Goal: Task Accomplishment & Management: Manage account settings

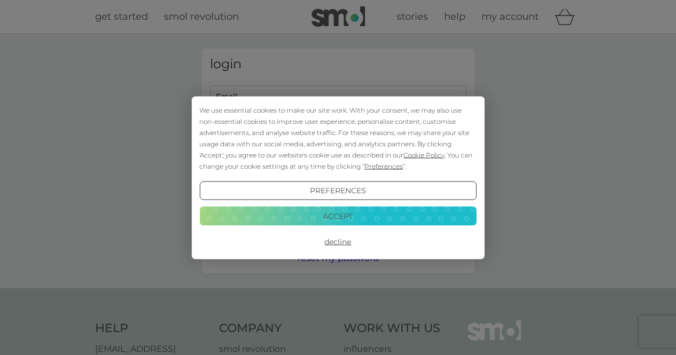
click at [332, 243] on button "Decline" at bounding box center [337, 241] width 277 height 19
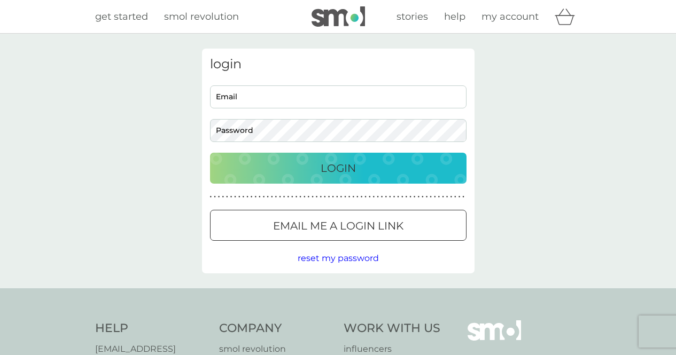
click at [236, 96] on input "Email" at bounding box center [338, 96] width 256 height 23
paste input "mailsubscriptions15-smol@ipriva.info"
type input "mailsubscriptions15-smol@ipriva.info"
click at [232, 99] on input "mailsubscriptions15-smol@ipriva.info" at bounding box center [338, 96] width 256 height 23
click at [390, 171] on div "Login" at bounding box center [338, 168] width 235 height 17
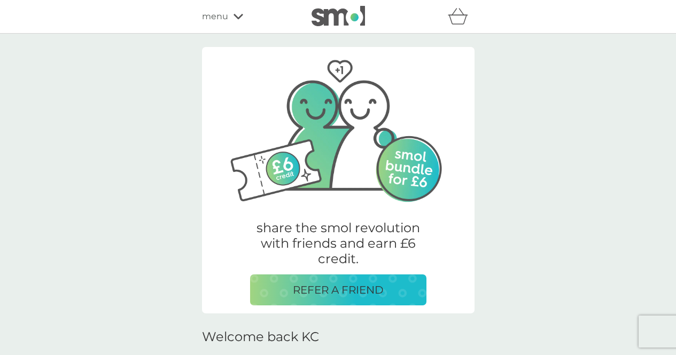
click at [230, 169] on img at bounding box center [338, 127] width 240 height 160
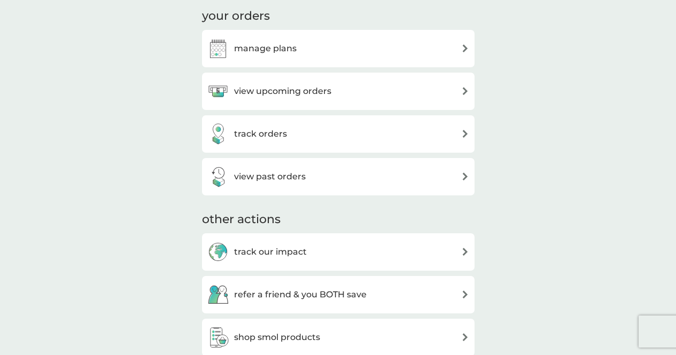
scroll to position [374, 0]
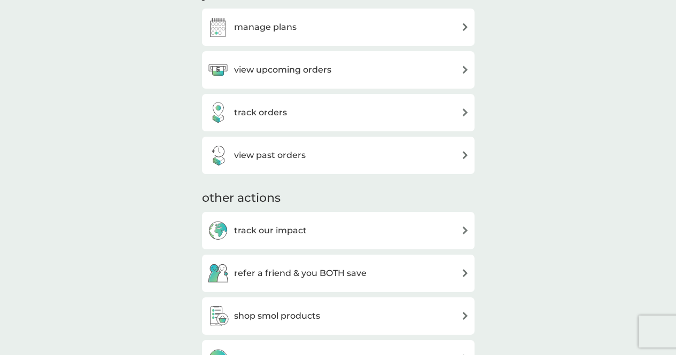
click at [275, 29] on h3 "manage plans" at bounding box center [265, 27] width 62 height 14
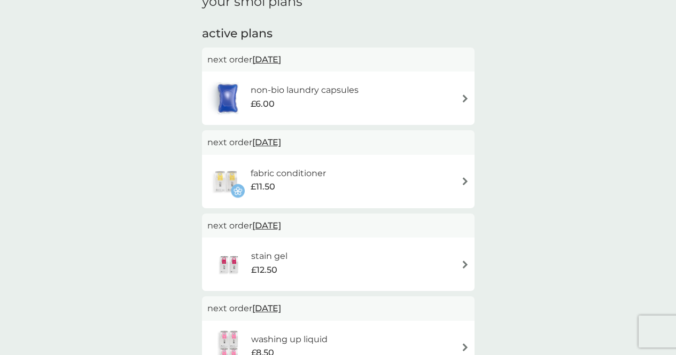
scroll to position [64, 0]
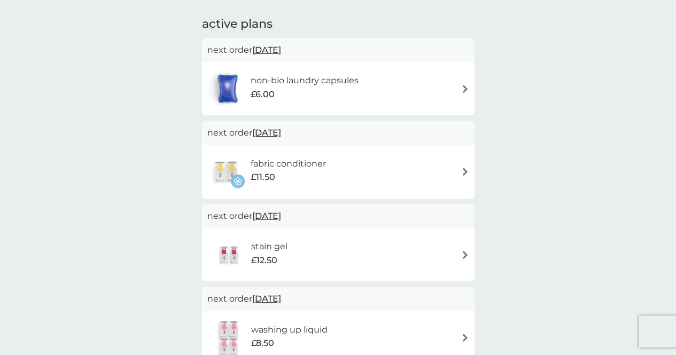
click at [463, 87] on img at bounding box center [465, 89] width 8 height 8
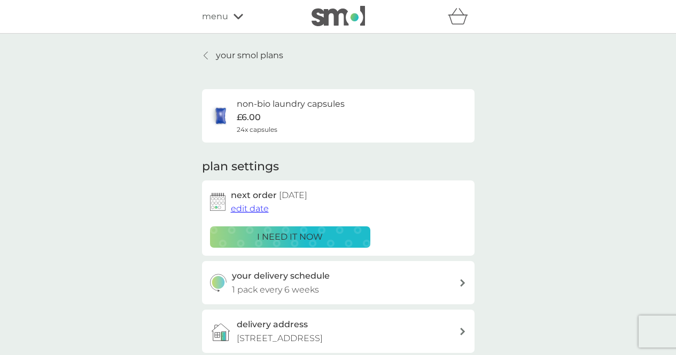
click at [255, 174] on h2 "plan settings" at bounding box center [240, 167] width 77 height 17
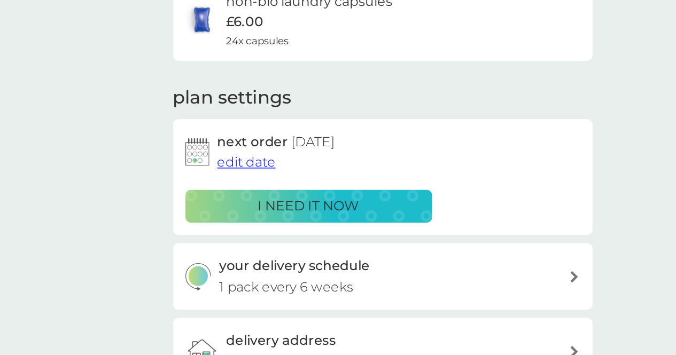
scroll to position [1, 0]
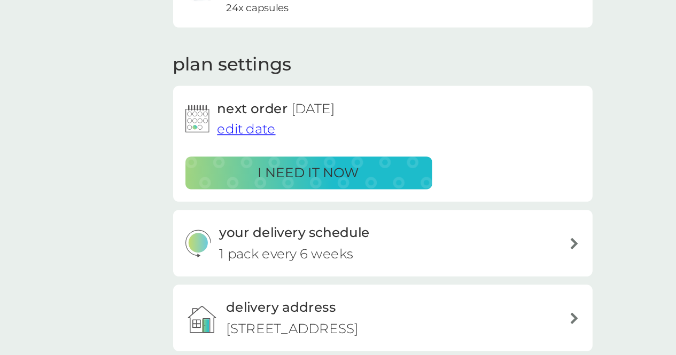
click at [248, 208] on span "edit date" at bounding box center [250, 208] width 38 height 10
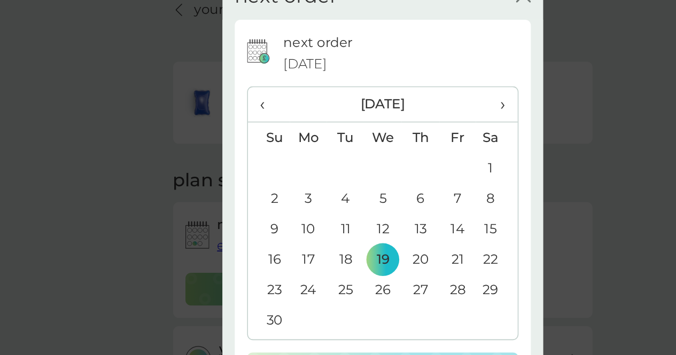
click at [416, 116] on span "›" at bounding box center [411, 116] width 11 height 22
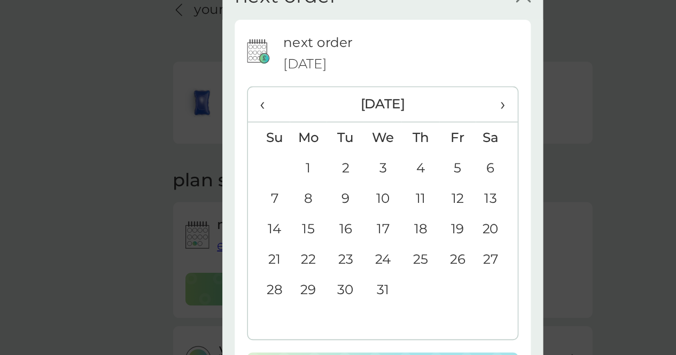
click at [416, 116] on span "›" at bounding box center [411, 116] width 11 height 22
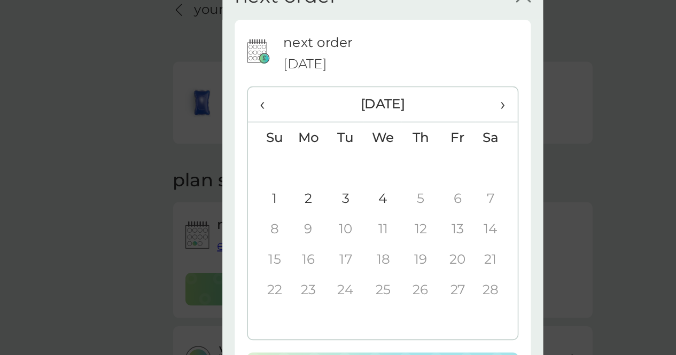
click at [416, 116] on span "›" at bounding box center [411, 116] width 11 height 22
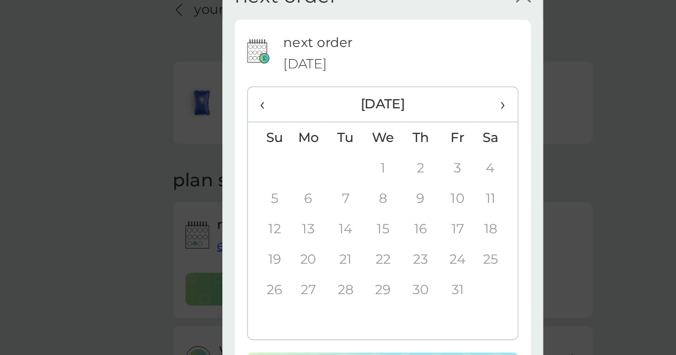
click at [416, 116] on span "›" at bounding box center [411, 116] width 11 height 22
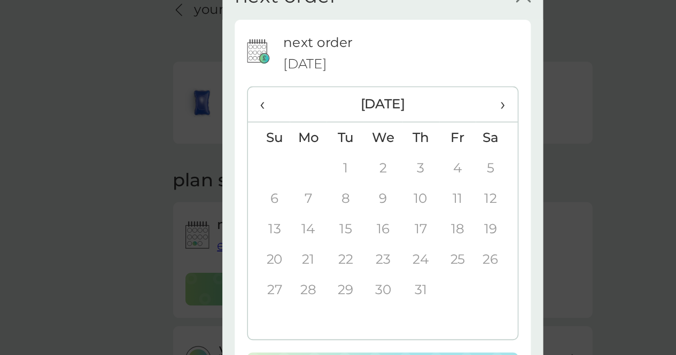
click at [263, 118] on span "‹" at bounding box center [264, 116] width 11 height 22
click at [287, 175] on td "2" at bounding box center [290, 178] width 25 height 20
click at [259, 114] on span "‹" at bounding box center [264, 116] width 11 height 22
click at [307, 179] on td "6" at bounding box center [314, 178] width 24 height 20
click at [262, 120] on span "‹" at bounding box center [264, 116] width 11 height 22
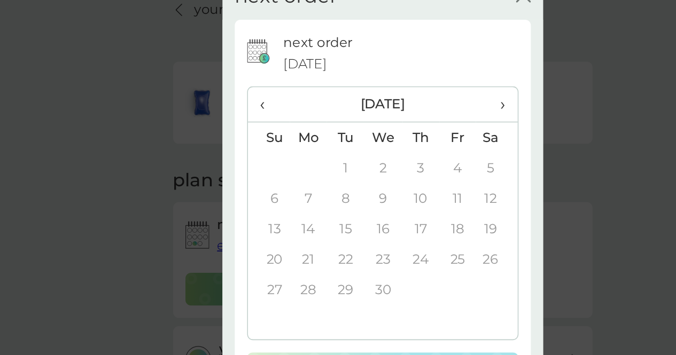
click at [198, 140] on div "next order close next order 19 Nov 2025 ‹ September 2026 › Su Mo Tu We Th Fr Sa…" at bounding box center [338, 177] width 676 height 355
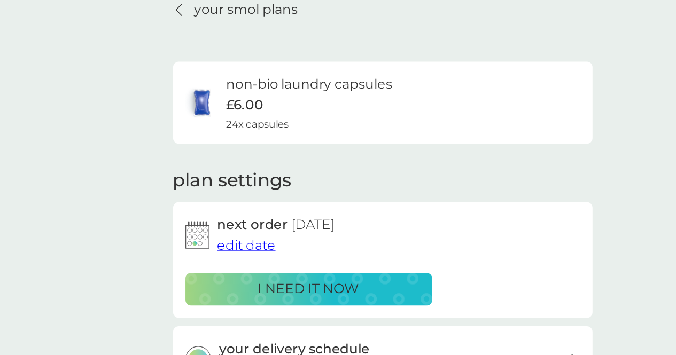
click at [248, 129] on span "24x capsules" at bounding box center [257, 129] width 41 height 10
click at [251, 208] on span "edit date" at bounding box center [250, 208] width 38 height 10
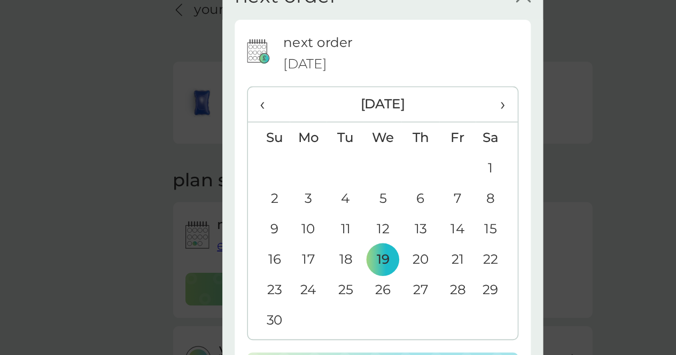
click at [414, 119] on span "›" at bounding box center [411, 116] width 11 height 22
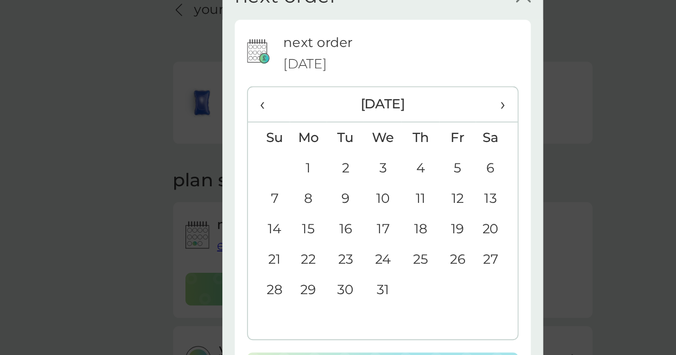
click at [413, 119] on span "›" at bounding box center [411, 116] width 11 height 22
click at [345, 201] on td "14" at bounding box center [338, 197] width 25 height 20
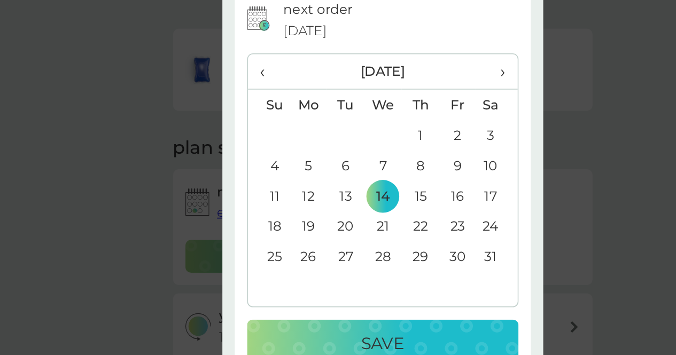
click at [324, 287] on p "Save" at bounding box center [338, 293] width 28 height 17
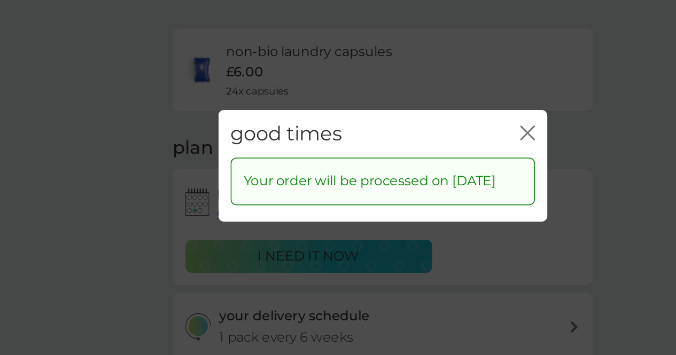
click at [431, 151] on icon "close" at bounding box center [432, 156] width 10 height 10
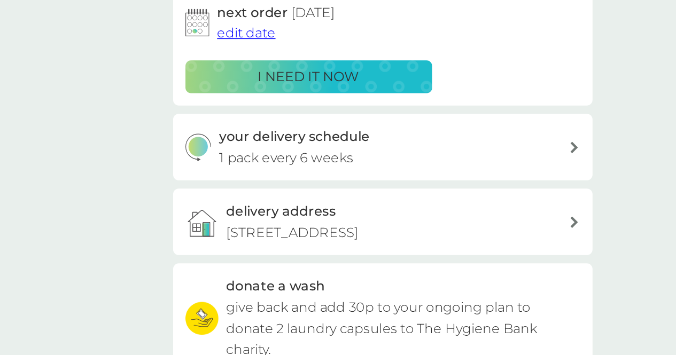
scroll to position [84, 0]
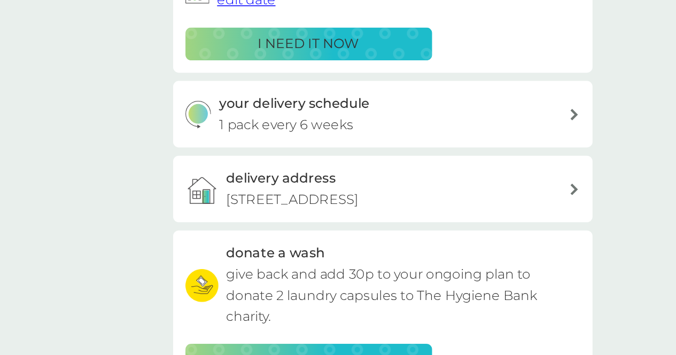
click at [285, 199] on p "1 pack every 6 weeks" at bounding box center [275, 206] width 87 height 14
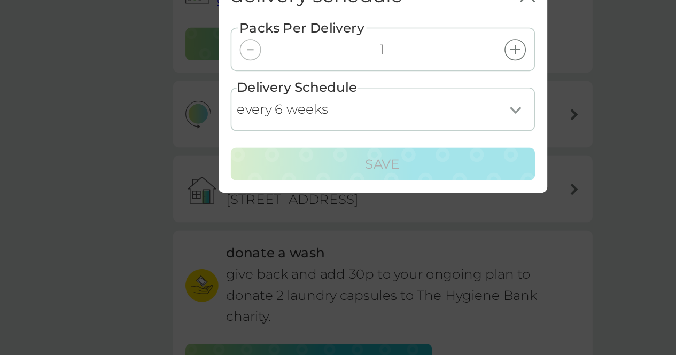
click at [284, 200] on select "every 1 week every 2 weeks every 3 weeks every 4 weeks every 5 weeks every 6 we…" at bounding box center [338, 195] width 198 height 28
select select "119"
click at [239, 181] on select "every 1 week every 2 weeks every 3 weeks every 4 weeks every 5 weeks every 6 we…" at bounding box center [338, 195] width 198 height 28
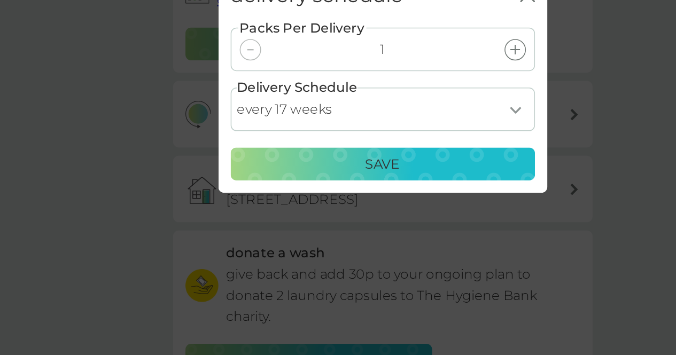
click at [339, 229] on p "Save" at bounding box center [338, 231] width 22 height 14
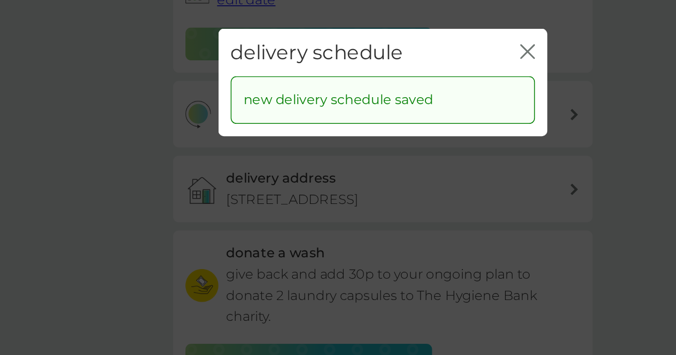
click at [429, 153] on icon "close" at bounding box center [432, 158] width 10 height 10
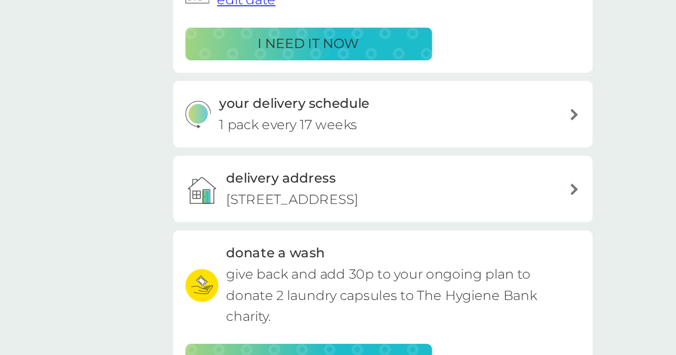
click at [202, 177] on button "your delivery schedule 1 pack every 17 weeks" at bounding box center [338, 198] width 272 height 43
select select "119"
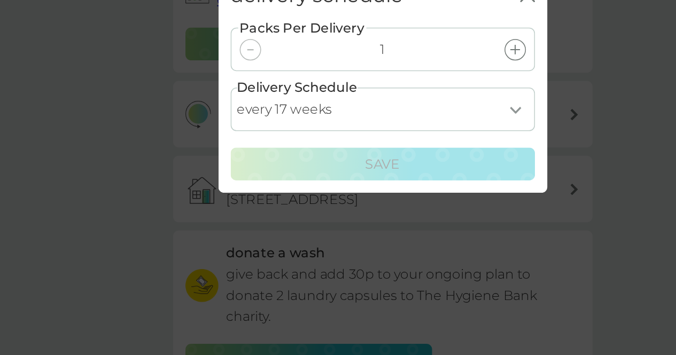
click at [192, 242] on div "delivery schedule close Packs Per Delivery 1 Delivery Schedule every 1 week eve…" at bounding box center [338, 177] width 676 height 355
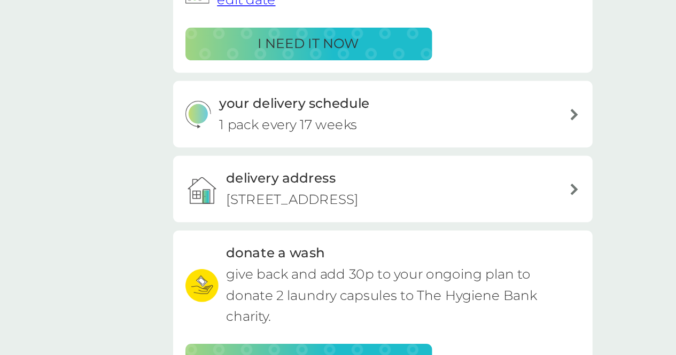
click at [184, 244] on div "your smol plans non-bio laundry capsules £6.00 24x capsules plan settings next …" at bounding box center [338, 204] width 676 height 510
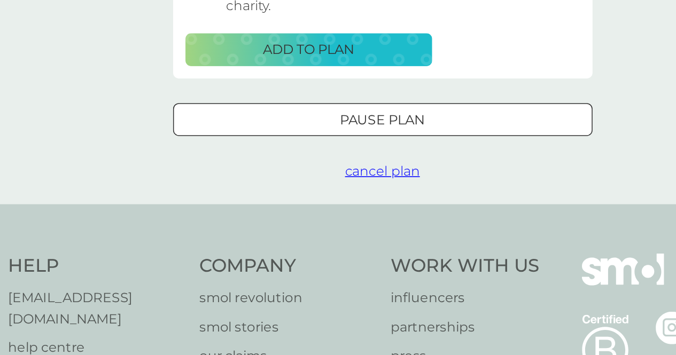
click at [343, 236] on span "cancel plan" at bounding box center [338, 235] width 49 height 10
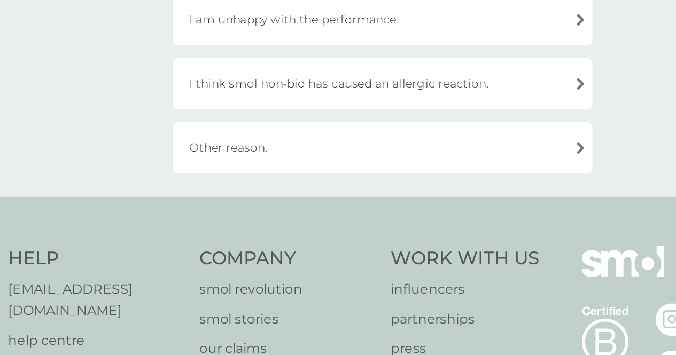
scroll to position [371, 0]
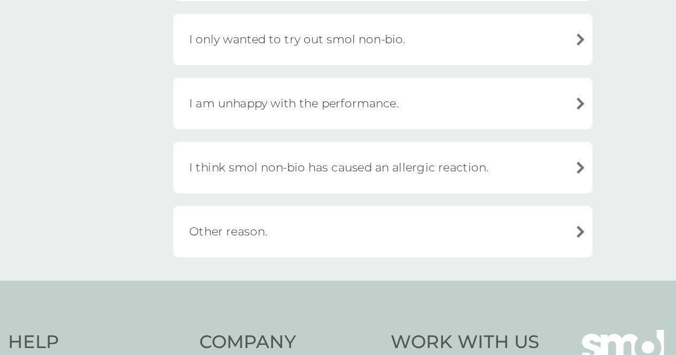
click at [244, 187] on div "Other reason." at bounding box center [338, 190] width 272 height 34
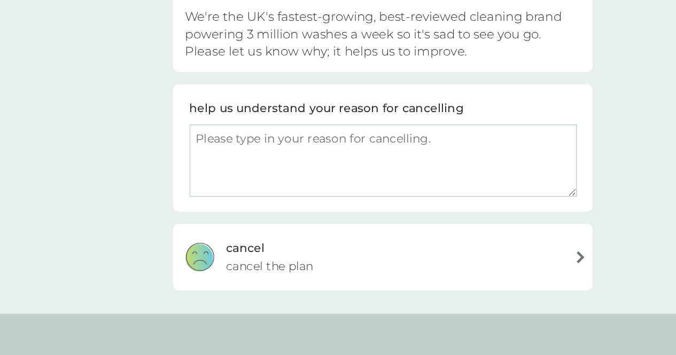
scroll to position [11, 0]
click at [391, 223] on textarea at bounding box center [339, 226] width 252 height 47
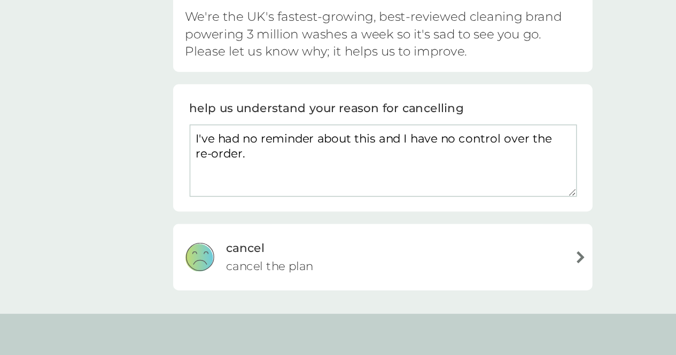
type textarea "I've had no reminder about this and I have no control over the re-order."
click at [288, 291] on span "cancel the plan" at bounding box center [265, 295] width 57 height 12
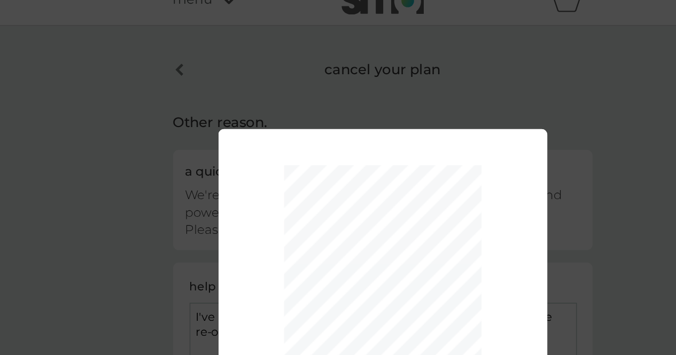
scroll to position [8, 0]
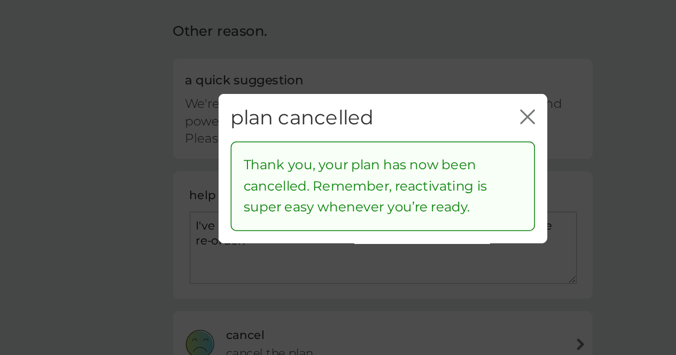
click at [434, 140] on icon "close" at bounding box center [434, 143] width 4 height 9
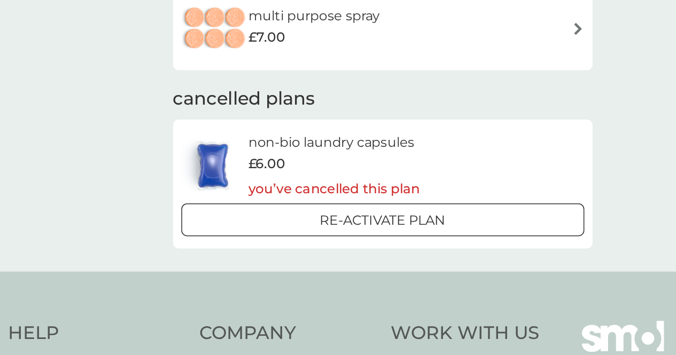
scroll to position [343, 0]
drag, startPoint x: 527, startPoint y: 250, endPoint x: 525, endPoint y: 214, distance: 36.4
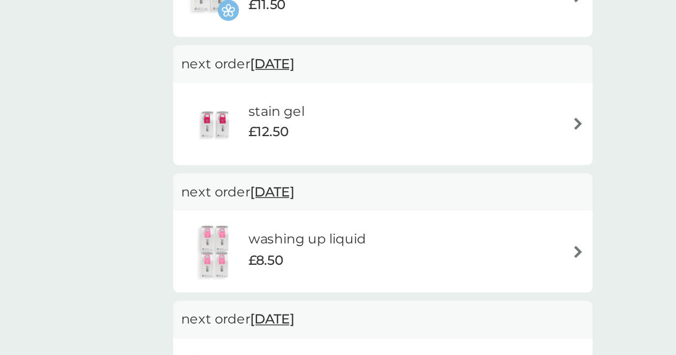
scroll to position [147, 0]
click at [463, 173] on img at bounding box center [465, 172] width 8 height 8
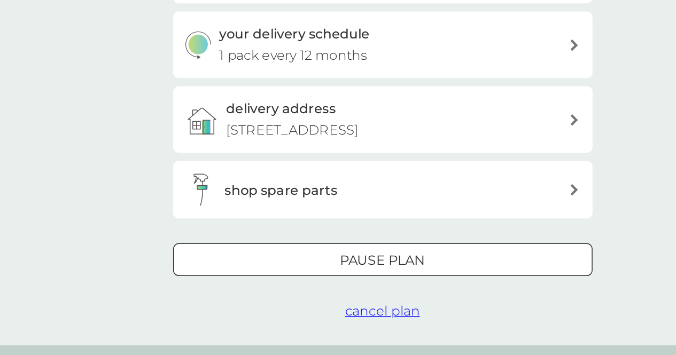
scroll to position [150, 0]
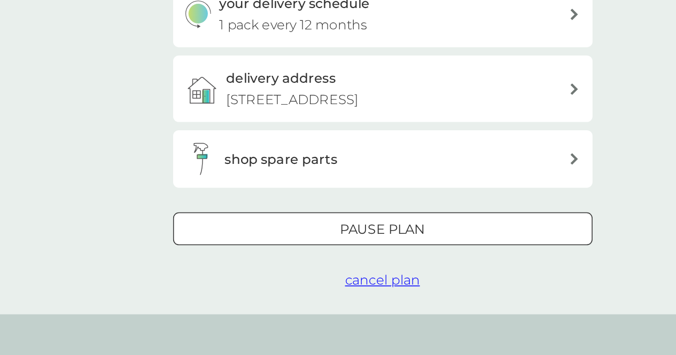
click at [335, 306] on span "cancel plan" at bounding box center [338, 306] width 49 height 10
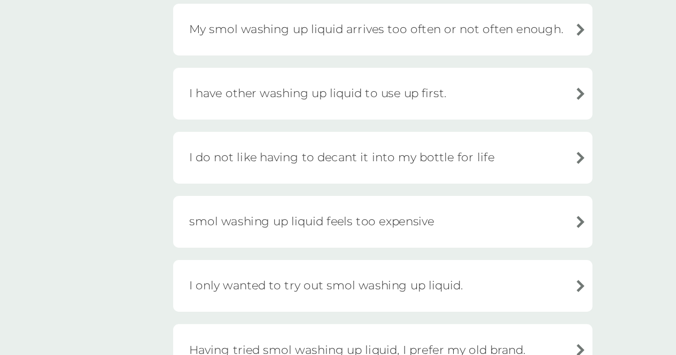
scroll to position [202, 0]
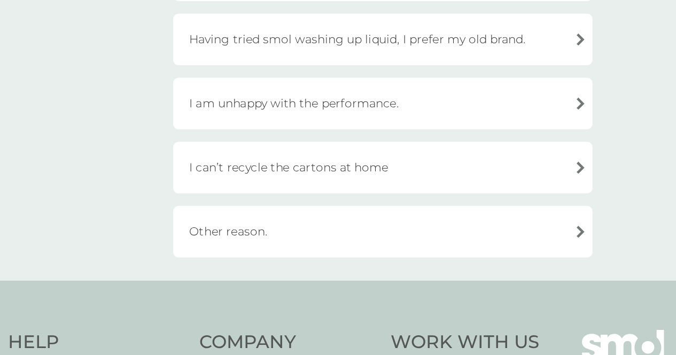
click at [254, 271] on div "Other reason." at bounding box center [338, 275] width 272 height 34
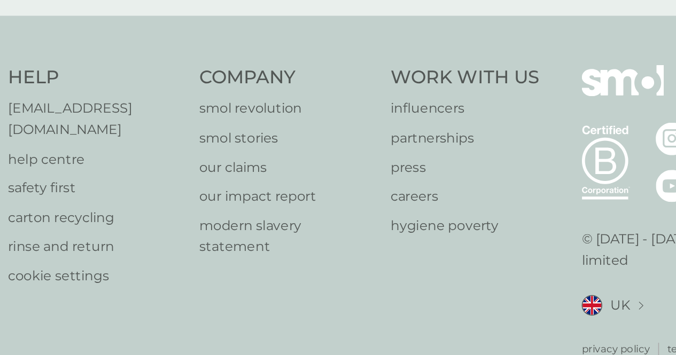
scroll to position [195, 0]
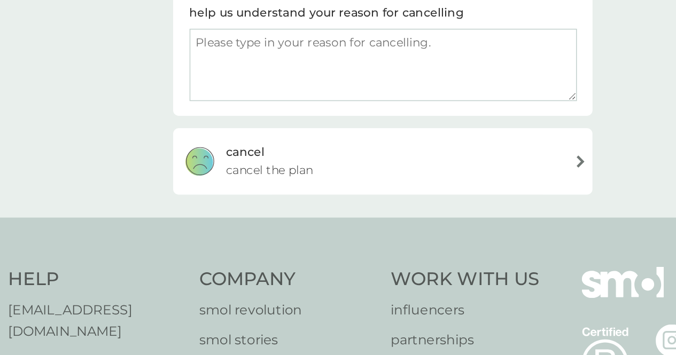
click at [302, 35] on textarea at bounding box center [339, 42] width 252 height 47
type textarea "No reminder emails and I just don't feel in control"
click at [262, 112] on span "cancel the plan" at bounding box center [265, 111] width 57 height 12
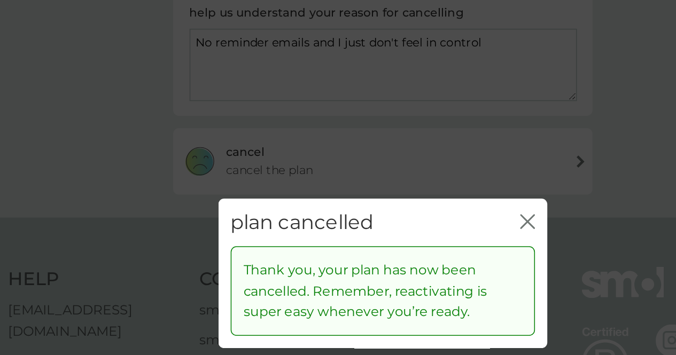
scroll to position [202, 0]
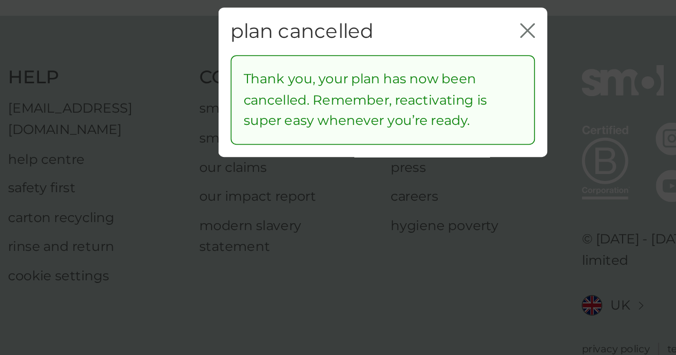
click at [432, 143] on icon "close" at bounding box center [434, 143] width 4 height 9
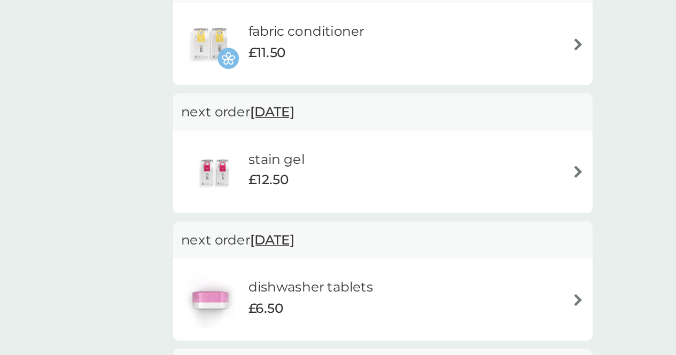
click at [464, 233] on img at bounding box center [465, 236] width 8 height 8
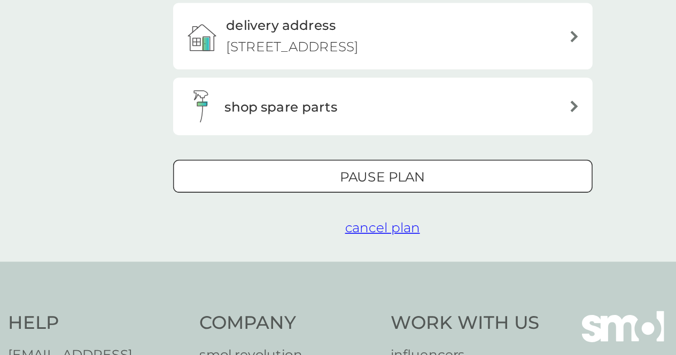
scroll to position [202, 0]
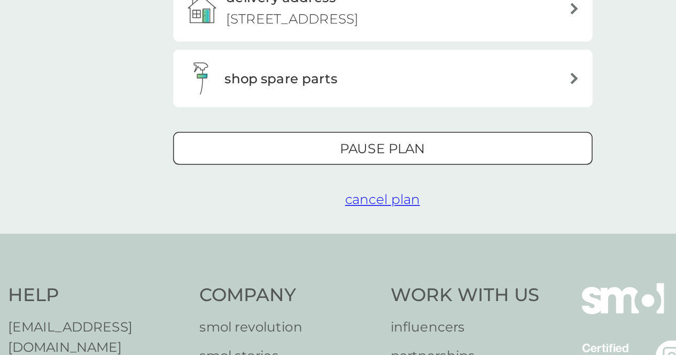
click at [334, 252] on span "cancel plan" at bounding box center [338, 254] width 49 height 10
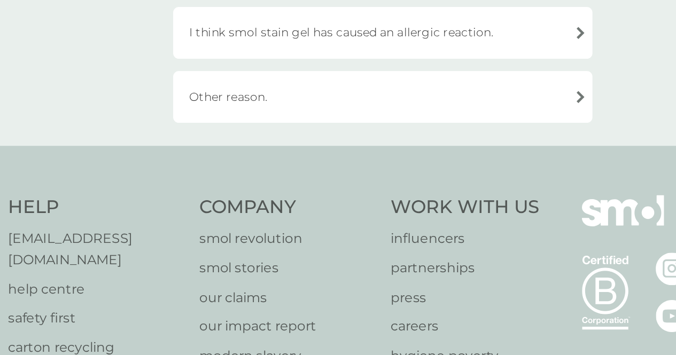
scroll to position [404, 0]
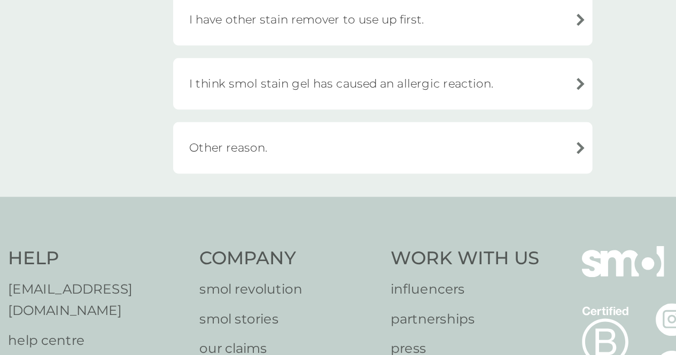
click at [255, 154] on div "Other reason." at bounding box center [338, 156] width 272 height 34
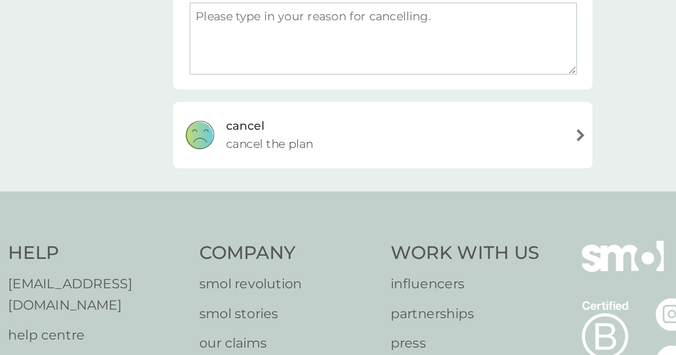
scroll to position [81, 0]
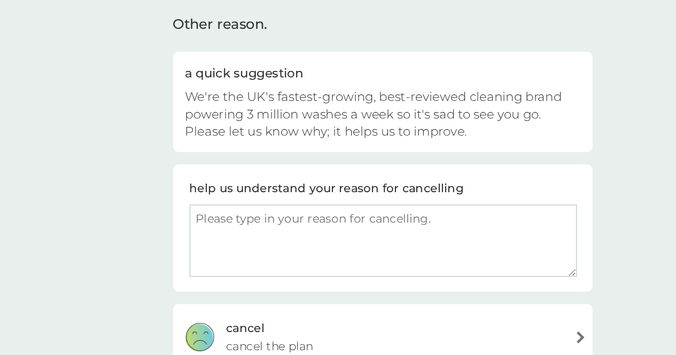
click at [316, 149] on textarea at bounding box center [339, 156] width 252 height 47
type textarea "I just don't need it"
click at [246, 224] on span "cancel the plan" at bounding box center [265, 225] width 57 height 12
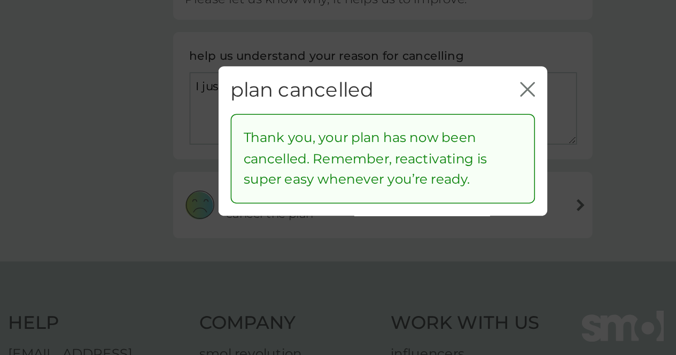
click at [434, 142] on icon "close" at bounding box center [434, 143] width 4 height 9
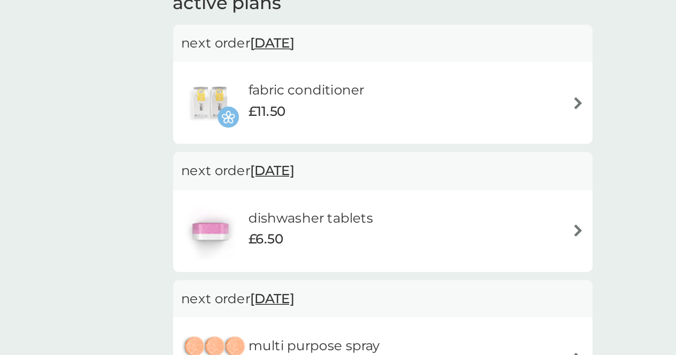
click at [261, 239] on span "£6.50" at bounding box center [262, 241] width 23 height 14
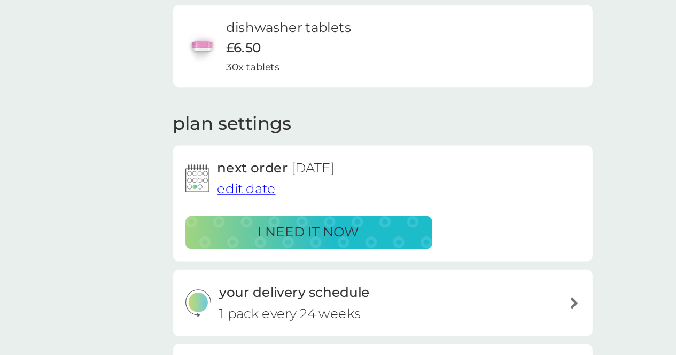
click at [177, 293] on div "your smol plans dishwasher tablets £6.50 30x tablets plan settings next order 5…" at bounding box center [338, 289] width 676 height 510
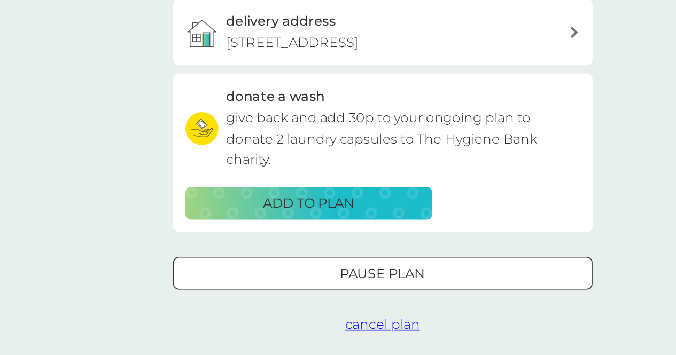
scroll to position [206, 0]
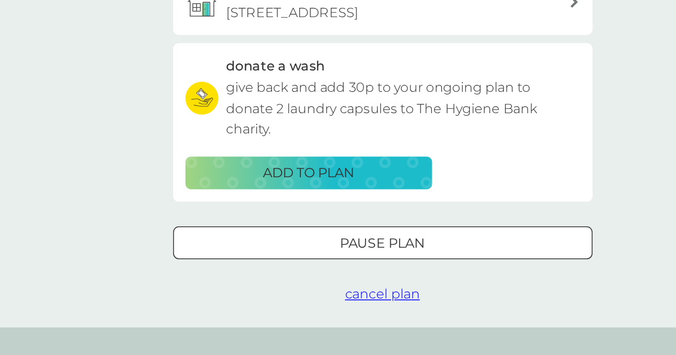
click at [333, 317] on span "cancel plan" at bounding box center [338, 315] width 49 height 10
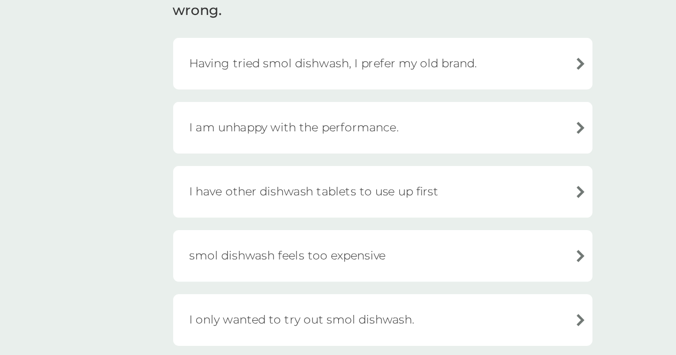
scroll to position [109, 0]
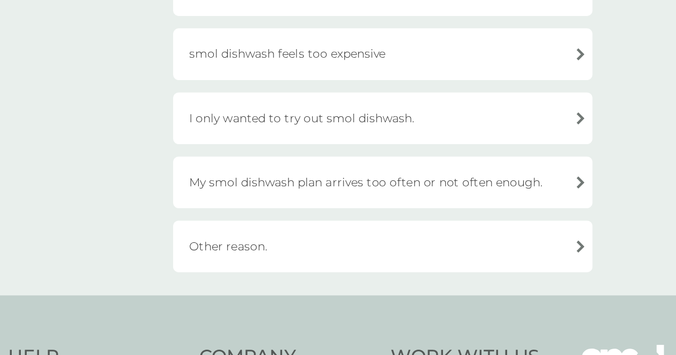
click at [245, 280] on div "Other reason." at bounding box center [338, 285] width 272 height 34
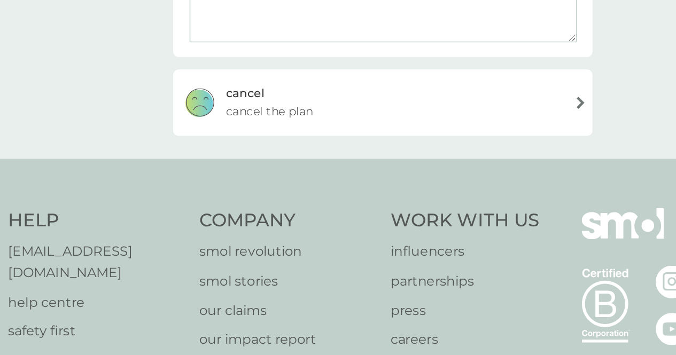
click at [348, 137] on textarea at bounding box center [339, 128] width 252 height 47
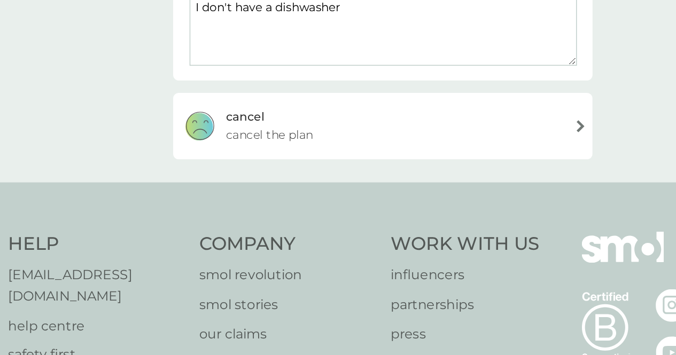
type textarea "I don't have a dishwasher"
click at [255, 199] on span "cancel the plan" at bounding box center [265, 197] width 57 height 12
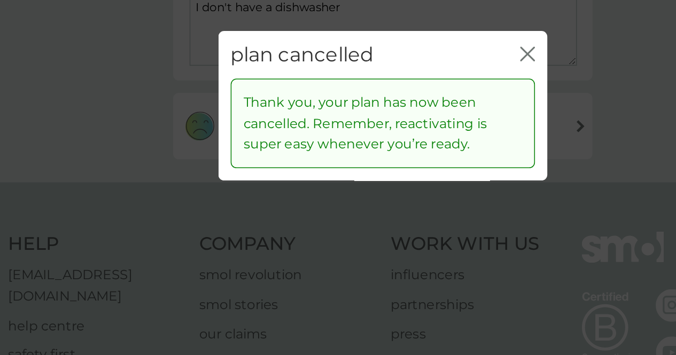
click at [434, 142] on icon "close" at bounding box center [434, 143] width 4 height 9
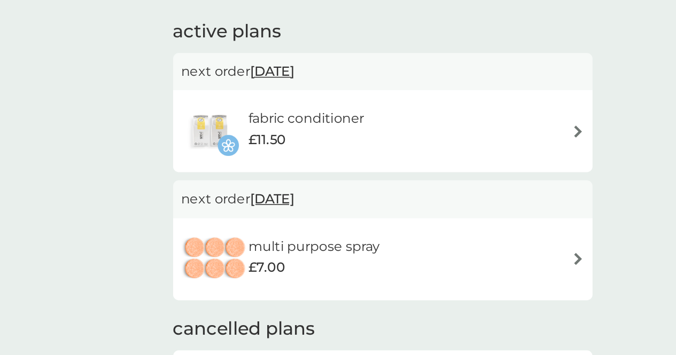
click at [464, 152] on img at bounding box center [465, 153] width 8 height 8
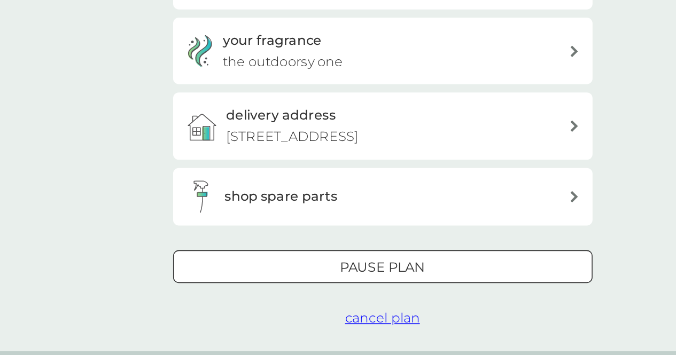
scroll to position [188, 0]
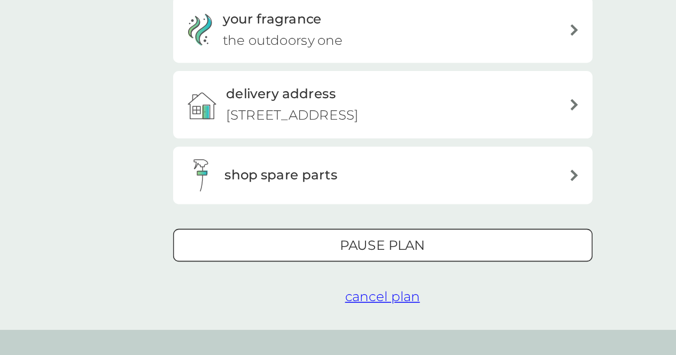
click at [340, 319] on span "cancel plan" at bounding box center [338, 317] width 49 height 10
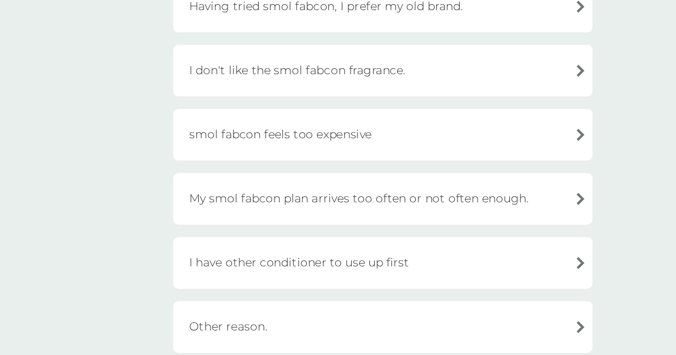
scroll to position [425, 0]
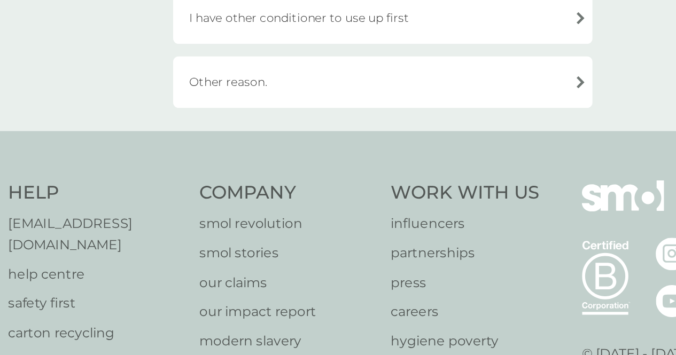
click at [254, 137] on div "Other reason." at bounding box center [338, 135] width 272 height 34
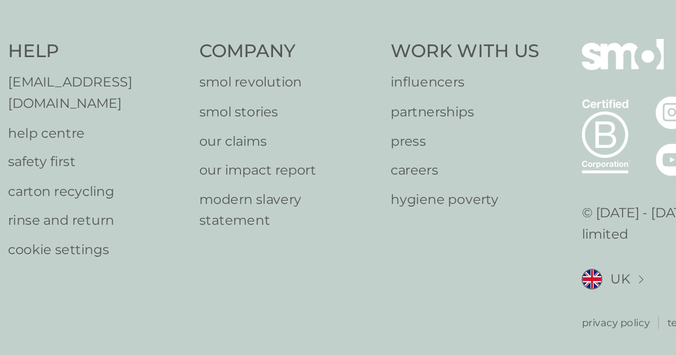
scroll to position [212, 0]
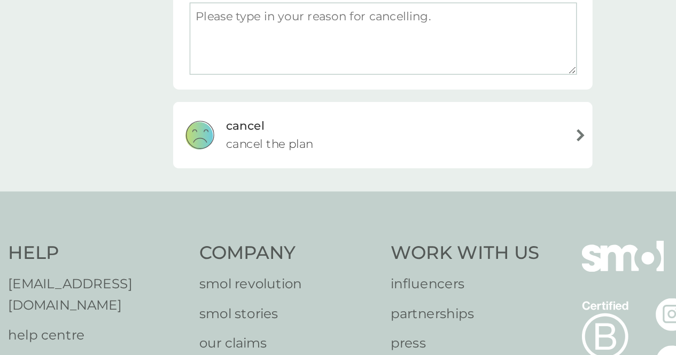
click at [301, 34] on textarea at bounding box center [339, 25] width 252 height 47
type textarea "I rarely use conditioner now"
click at [273, 88] on span "cancel the plan" at bounding box center [265, 94] width 57 height 12
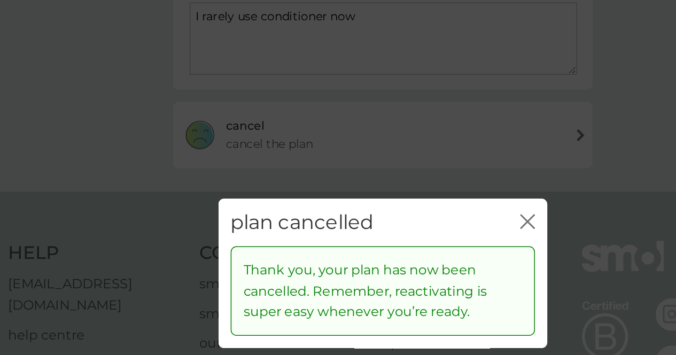
click at [431, 143] on icon "close" at bounding box center [430, 143] width 4 height 9
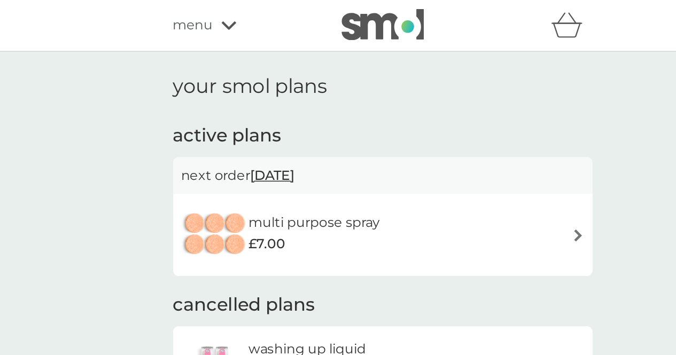
click at [304, 151] on h6 "multi purpose spray" at bounding box center [293, 145] width 85 height 14
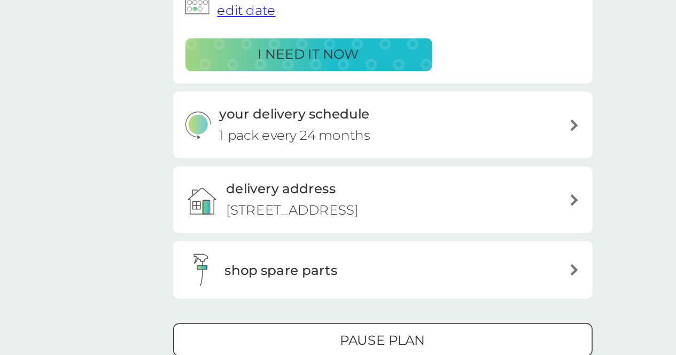
scroll to position [279, 0]
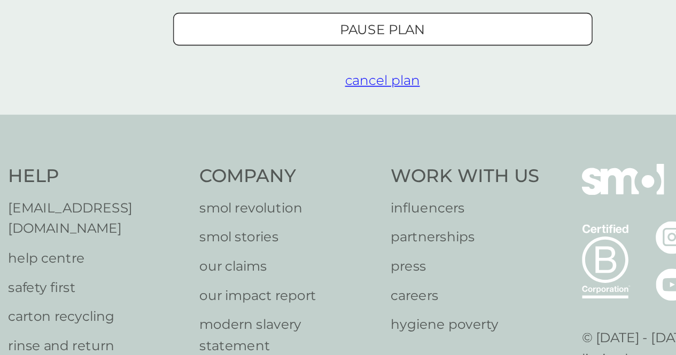
click at [344, 175] on span "cancel plan" at bounding box center [338, 176] width 49 height 10
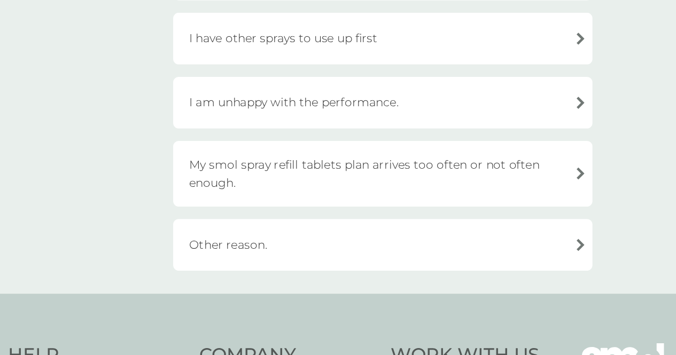
scroll to position [120, 0]
click at [252, 283] on div "Other reason." at bounding box center [338, 283] width 272 height 34
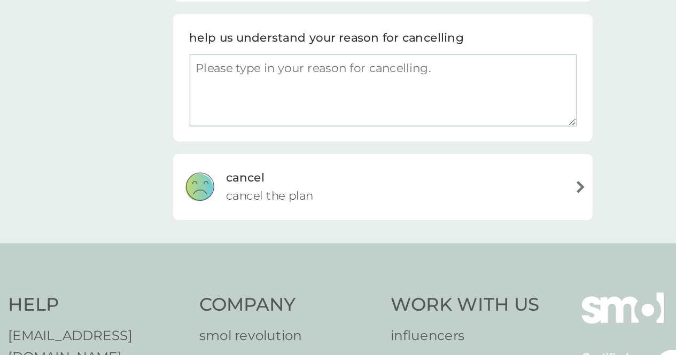
click at [251, 105] on textarea at bounding box center [339, 117] width 252 height 47
type textarea "I don't reel in control"
click at [239, 175] on div "cancel" at bounding box center [249, 174] width 25 height 12
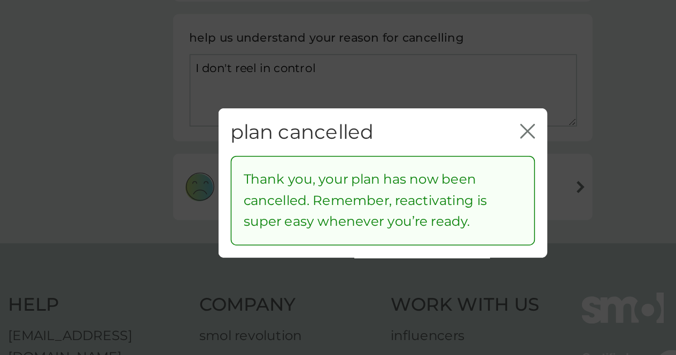
click at [434, 144] on icon "close" at bounding box center [432, 144] width 10 height 10
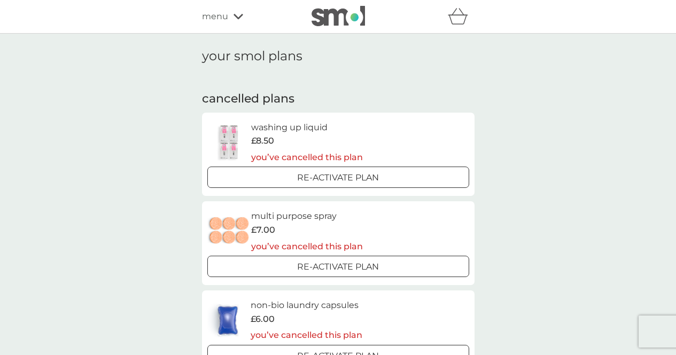
click at [115, 72] on div "your smol plans cancelled plans washing up liquid £8.50 you’ve cancelled this p…" at bounding box center [338, 345] width 676 height 623
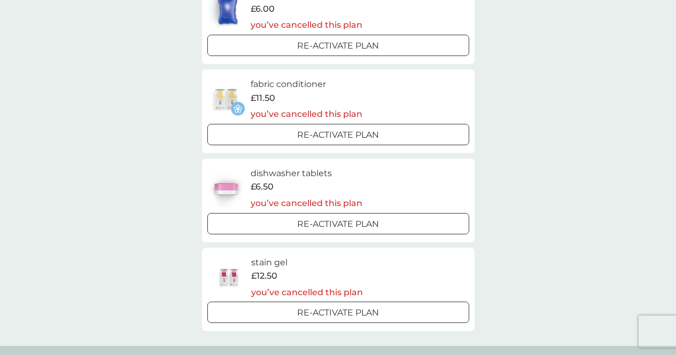
scroll to position [542, 0]
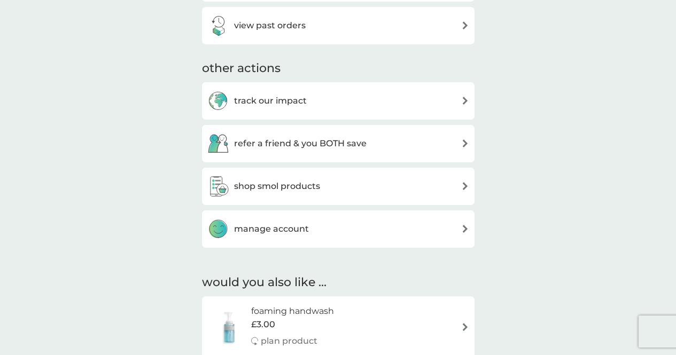
scroll to position [521, 0]
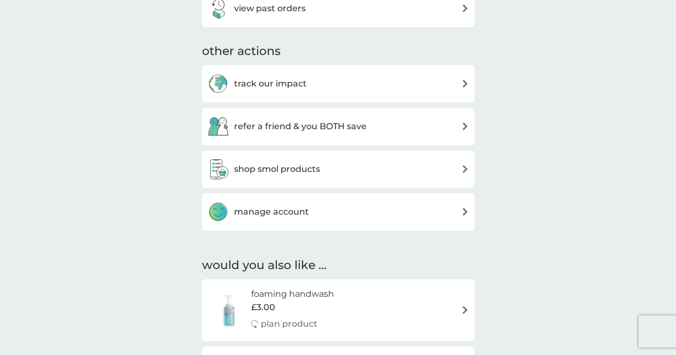
click at [267, 213] on h3 "manage account" at bounding box center [271, 212] width 75 height 14
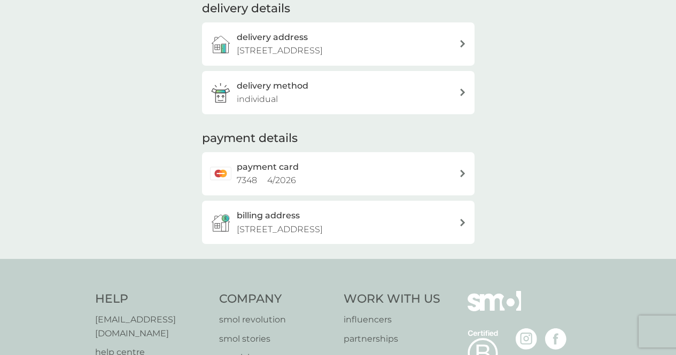
scroll to position [161, 0]
click at [349, 167] on div "payment card 7348 4 / 2026" at bounding box center [348, 173] width 222 height 27
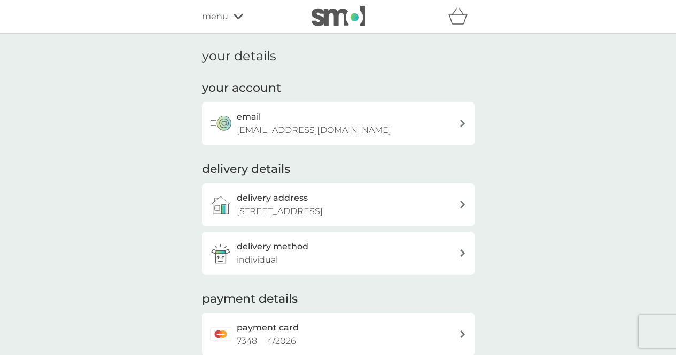
click at [310, 127] on p "mailsubscriptions15-smol@ipriva.info" at bounding box center [314, 130] width 154 height 14
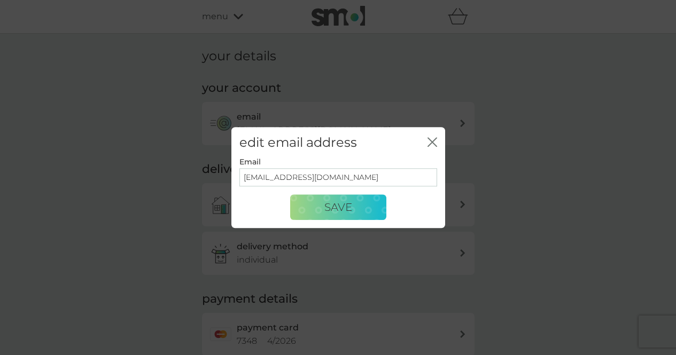
click at [431, 140] on icon "close" at bounding box center [430, 142] width 4 height 9
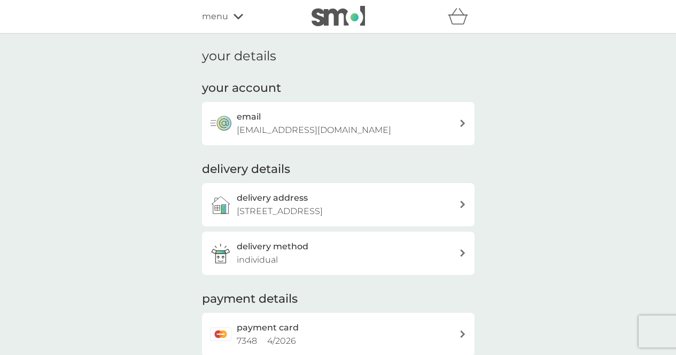
click at [202, 102] on button "email mailsubscriptions15-smol@ipriva.info" at bounding box center [338, 123] width 272 height 43
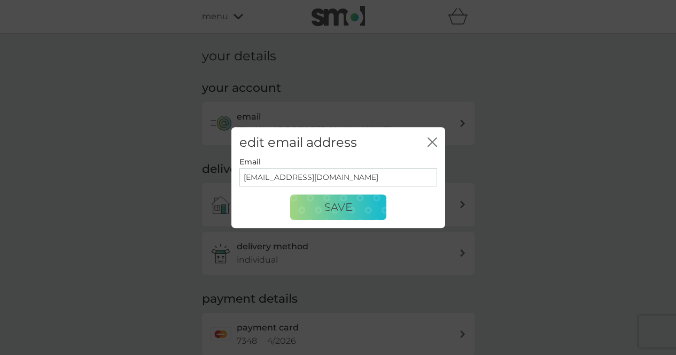
click at [174, 131] on div "edit email address close Email mailsubscriptions15-smol@ipriva.info Save" at bounding box center [338, 177] width 676 height 355
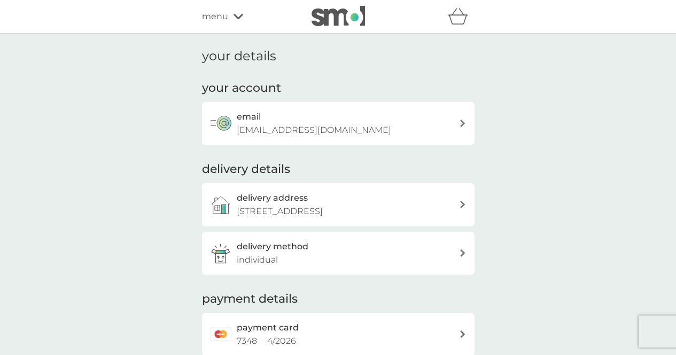
click at [178, 133] on div "your details your account email mailsubscriptions15-smol@ipriva.info delivery d…" at bounding box center [338, 227] width 676 height 386
click at [227, 18] on span "menu" at bounding box center [215, 17] width 26 height 14
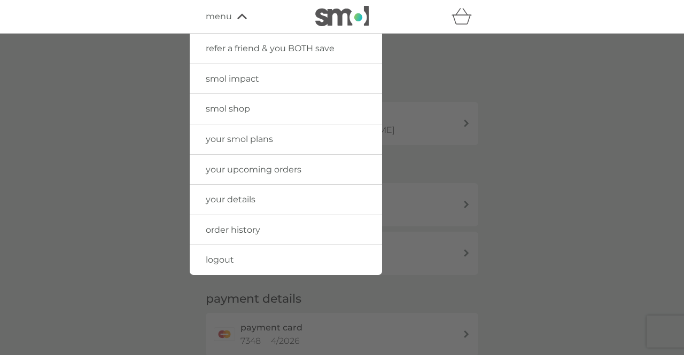
click at [230, 167] on span "your upcoming orders" at bounding box center [254, 170] width 96 height 10
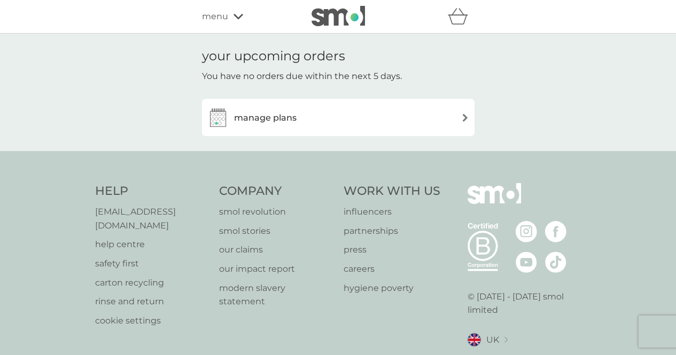
click at [278, 120] on h3 "manage plans" at bounding box center [265, 118] width 62 height 14
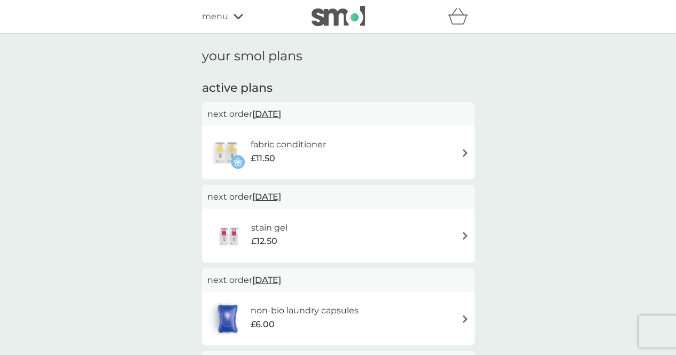
click at [185, 151] on div "your smol plans active plans next order 25 Nov 2025 fabric conditioner £11.50 n…" at bounding box center [338, 327] width 676 height 587
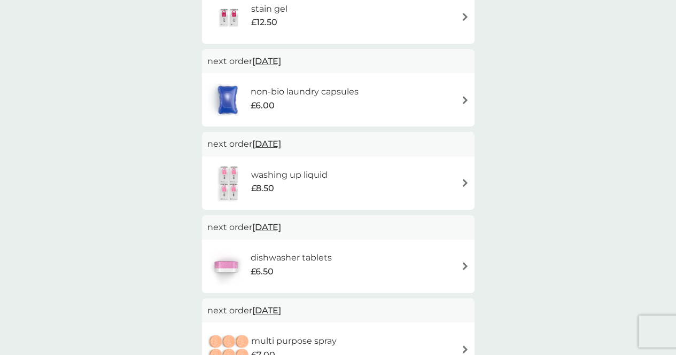
scroll to position [204, 0]
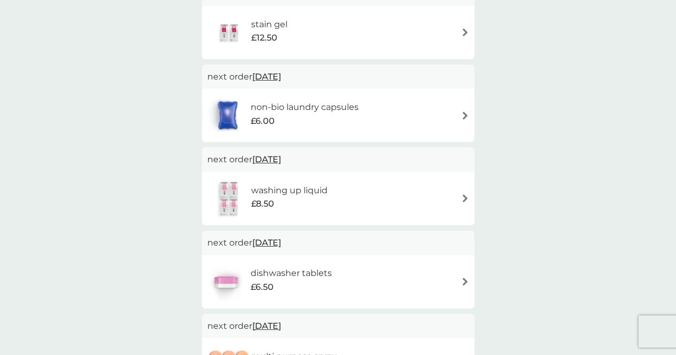
click at [284, 189] on h6 "washing up liquid" at bounding box center [289, 191] width 76 height 14
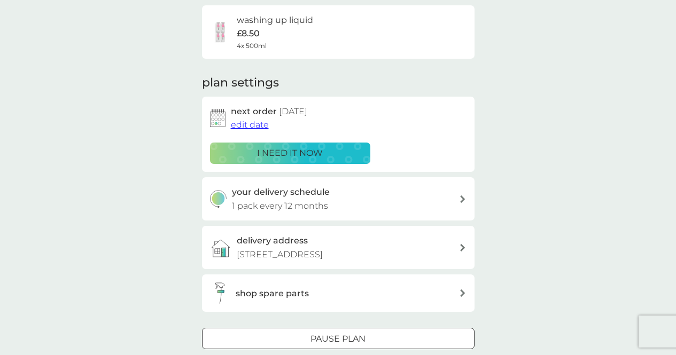
scroll to position [85, 0]
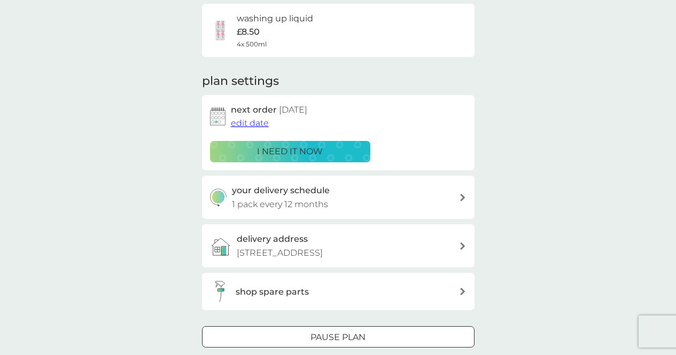
click at [246, 125] on span "edit date" at bounding box center [250, 123] width 38 height 10
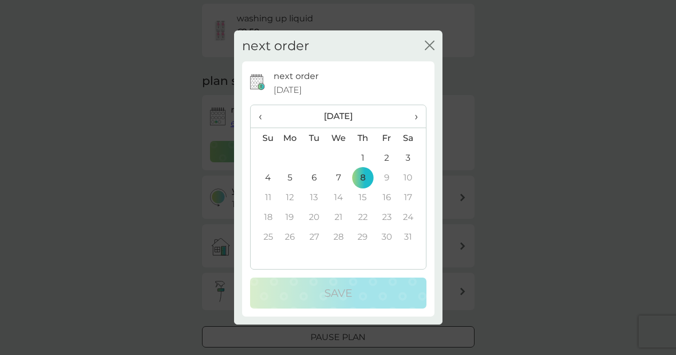
click at [413, 119] on span "›" at bounding box center [411, 116] width 11 height 22
click at [363, 214] on td "19" at bounding box center [362, 217] width 24 height 20
click at [351, 173] on td "5" at bounding box center [362, 178] width 24 height 20
click at [432, 46] on icon "close" at bounding box center [430, 46] width 10 height 10
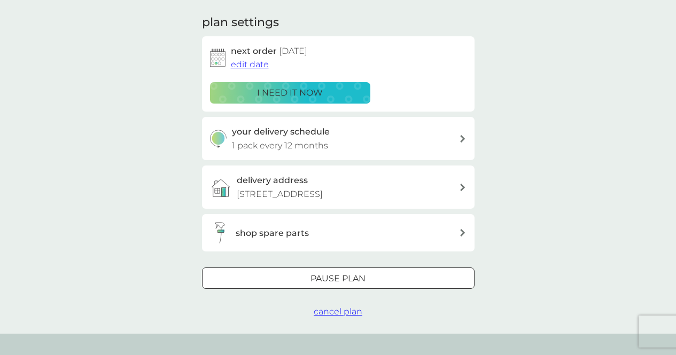
scroll to position [150, 0]
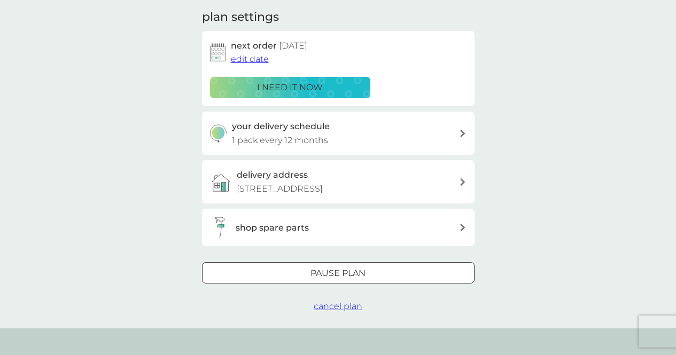
click at [322, 306] on span "cancel plan" at bounding box center [338, 306] width 49 height 10
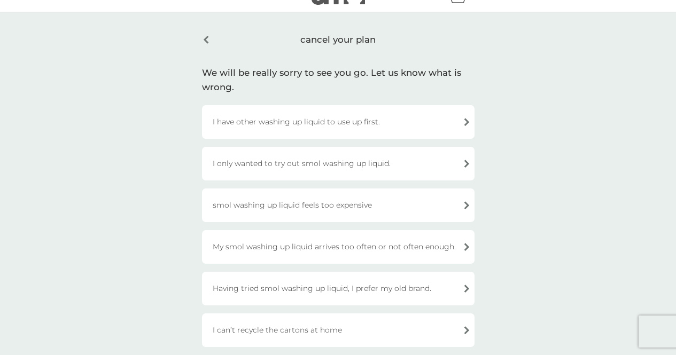
scroll to position [332, 0]
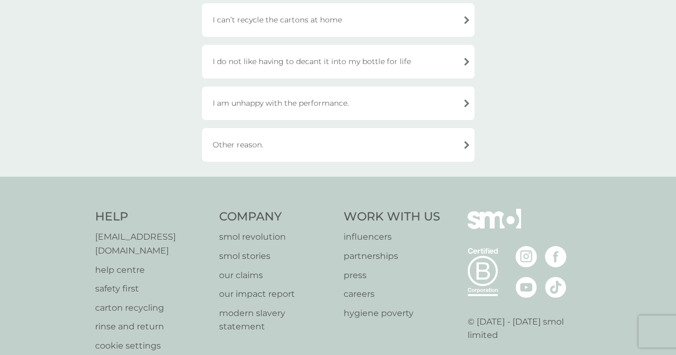
click at [226, 147] on div "Other reason." at bounding box center [338, 145] width 272 height 34
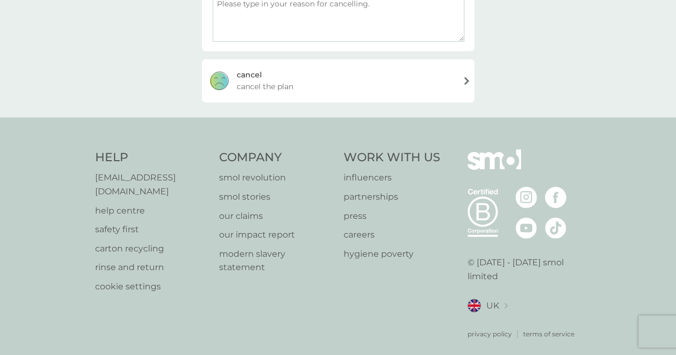
click at [250, 21] on textarea at bounding box center [339, 18] width 252 height 47
type textarea "No reminder emails. I'm not in control"
click at [252, 79] on div "cancel" at bounding box center [249, 76] width 25 height 12
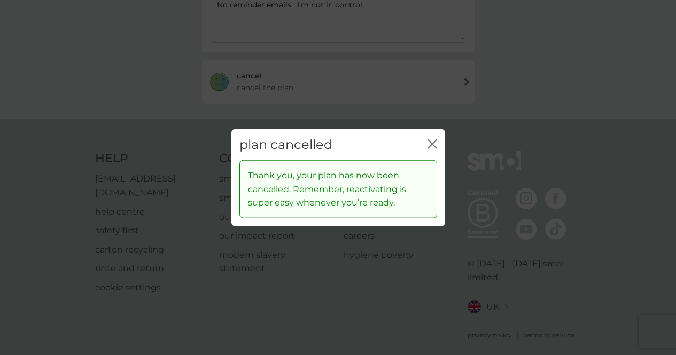
click at [165, 81] on div "plan cancelled close Thank you, your plan has now been cancelled. Remember, rea…" at bounding box center [338, 177] width 676 height 355
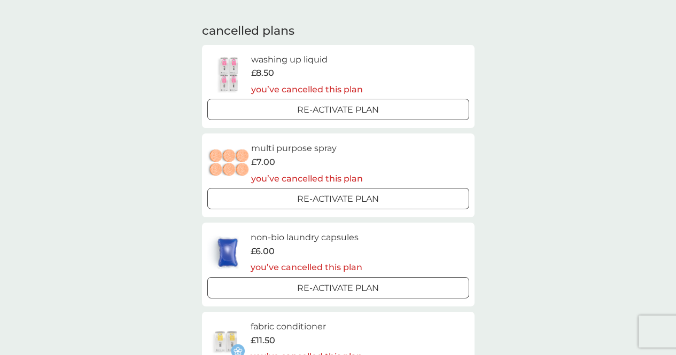
scroll to position [50, 0]
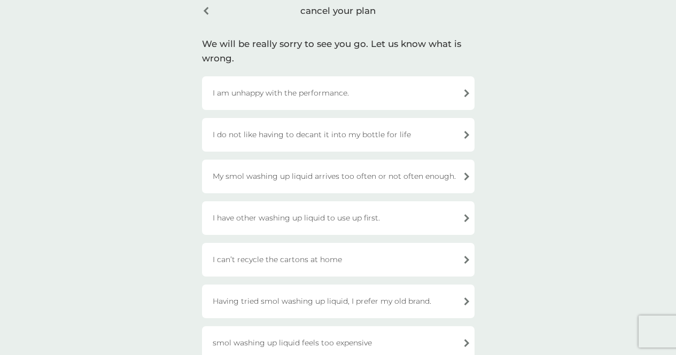
scroll to position [218, 0]
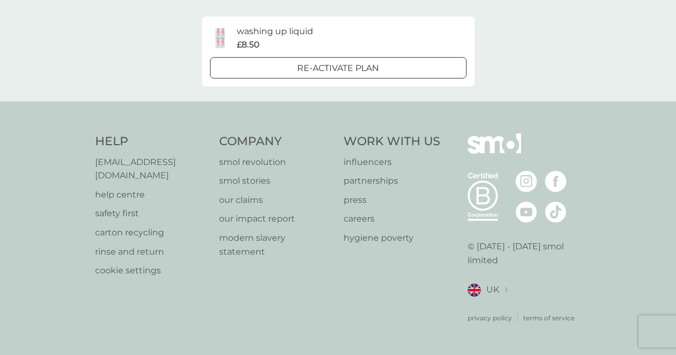
scroll to position [59, 0]
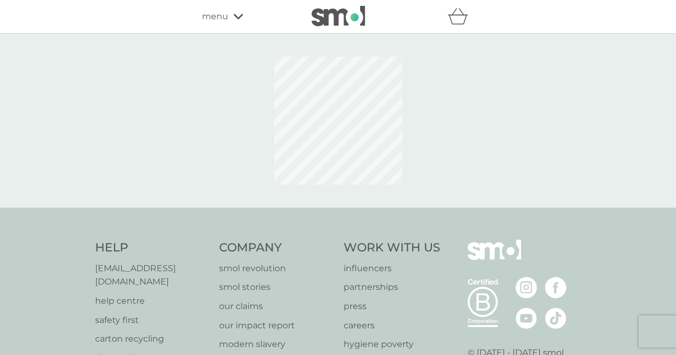
click at [235, 13] on icon at bounding box center [238, 16] width 10 height 6
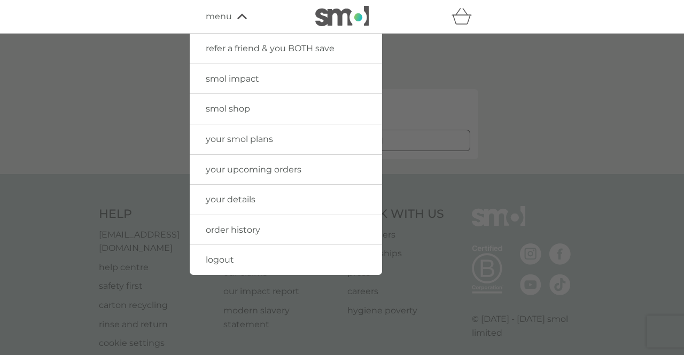
click at [225, 166] on span "your upcoming orders" at bounding box center [254, 170] width 96 height 10
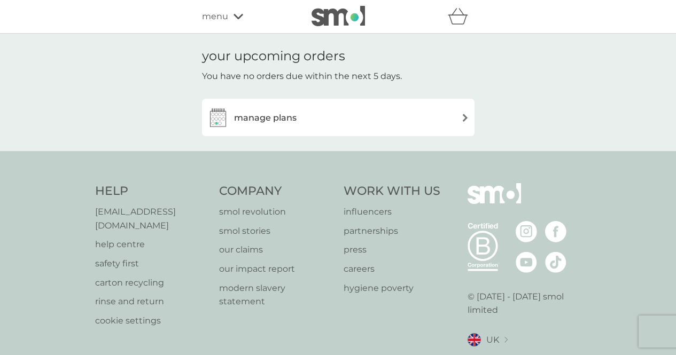
click at [238, 17] on icon at bounding box center [238, 16] width 10 height 5
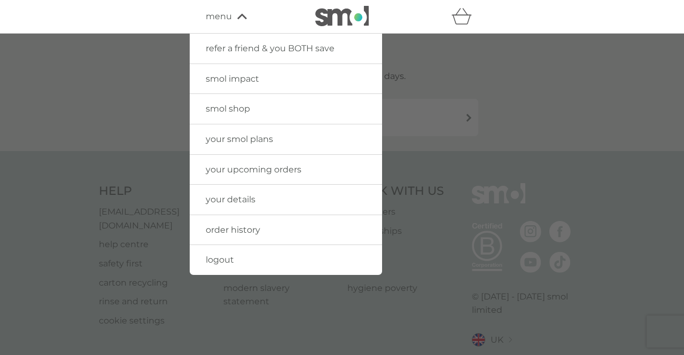
click at [231, 225] on span "order history" at bounding box center [233, 230] width 54 height 10
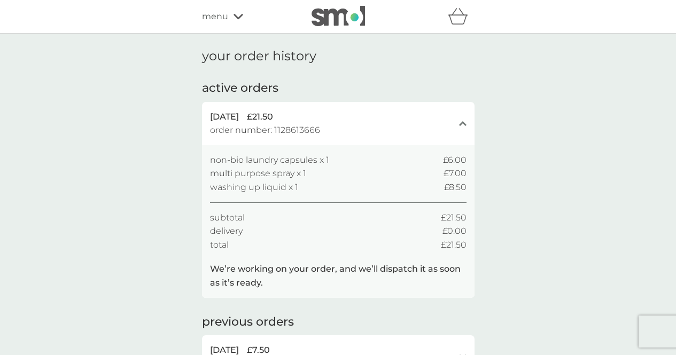
click at [145, 132] on div "your order history active orders [DATE] £21.50 order number: 1128613666 close n…" at bounding box center [338, 222] width 676 height 377
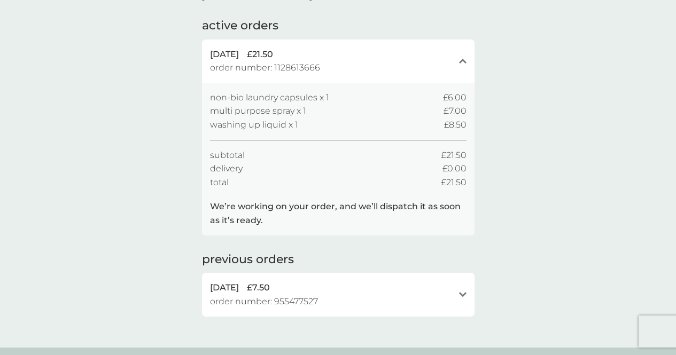
scroll to position [64, 0]
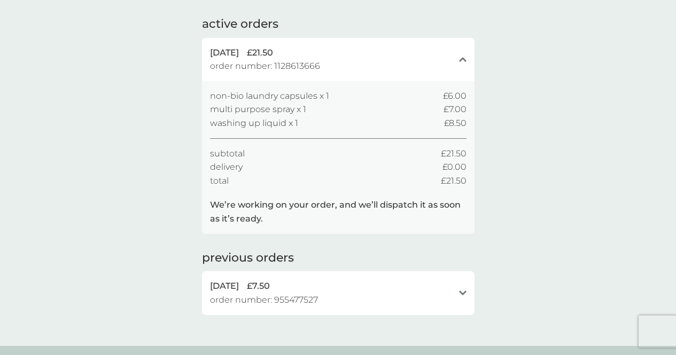
click at [163, 213] on div "your order history active orders [DATE] £21.50 order number: 1128613666 close n…" at bounding box center [338, 158] width 676 height 377
